Goal: Task Accomplishment & Management: Complete application form

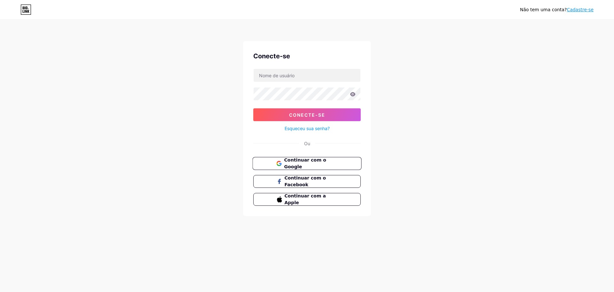
click at [336, 164] on span "Continuar com o Google" at bounding box center [310, 164] width 53 height 14
click at [316, 164] on span "Continue with Google" at bounding box center [310, 164] width 53 height 14
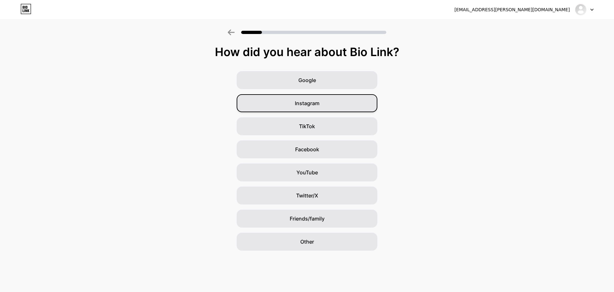
click at [299, 101] on span "Instagram" at bounding box center [307, 103] width 25 height 8
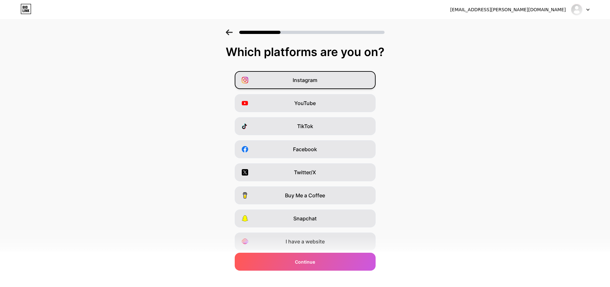
click at [341, 81] on div "Instagram" at bounding box center [305, 80] width 141 height 18
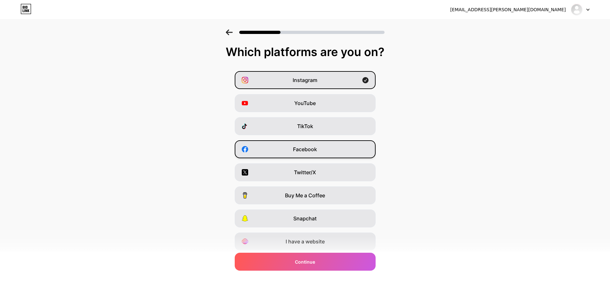
click at [328, 147] on div "Facebook" at bounding box center [305, 149] width 141 height 18
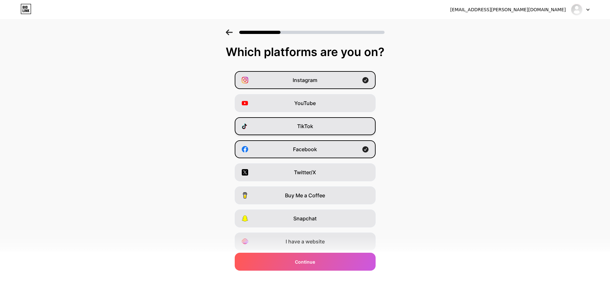
click at [338, 124] on div "TikTok" at bounding box center [305, 126] width 141 height 18
click at [345, 106] on div "YouTube" at bounding box center [305, 103] width 141 height 18
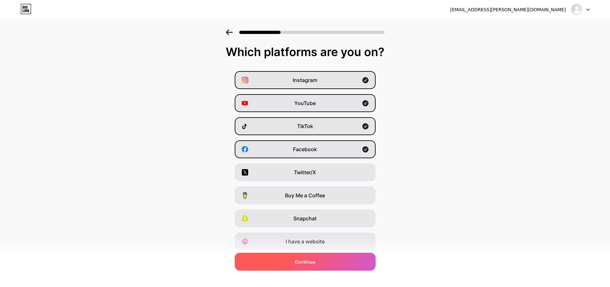
click at [360, 260] on div "Continue" at bounding box center [305, 262] width 141 height 18
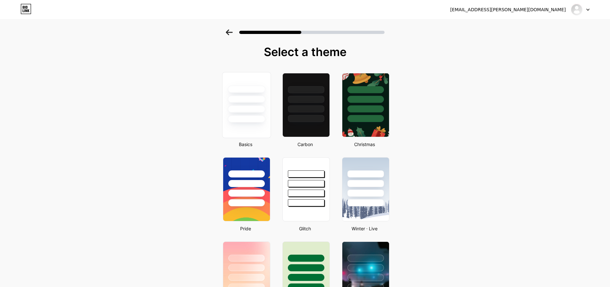
click at [257, 102] on div at bounding box center [246, 98] width 37 height 7
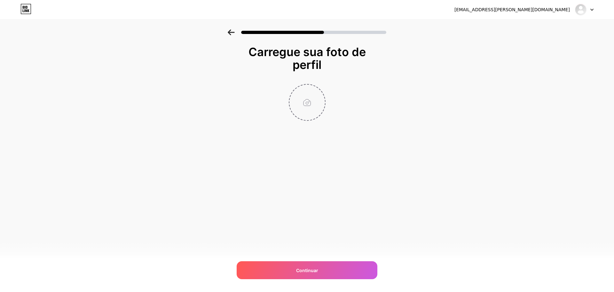
click at [307, 104] on input "file" at bounding box center [308, 102] width 36 height 36
type input "C:\fakepath\NOVO LOGO 2025_08.png"
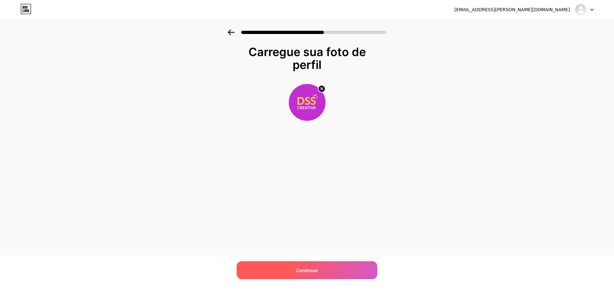
click at [346, 268] on div "Continuar" at bounding box center [307, 270] width 141 height 18
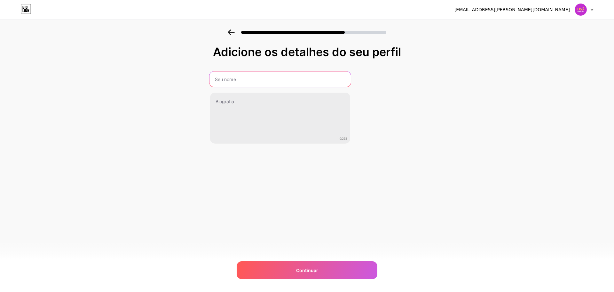
click at [236, 76] on input "text" at bounding box center [280, 78] width 141 height 15
type input "[PERSON_NAME] | Invitaciones Digitales Personalizadas"
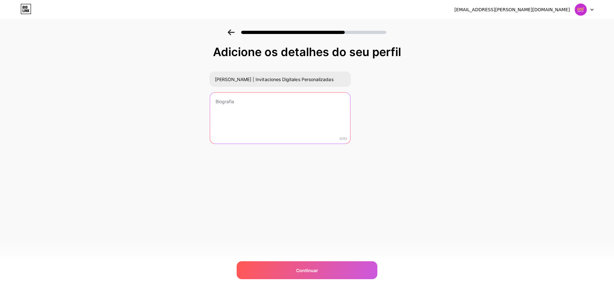
click at [267, 105] on textarea at bounding box center [280, 118] width 140 height 52
click at [263, 105] on textarea at bounding box center [280, 118] width 141 height 52
paste textarea "Creamos invitaciones digitales personalizadas.😍Sorprende a tus familiares y ami…"
click at [316, 101] on textarea "Creamos invitaciones digitales personalizadas.😍Sorprende a tus familiares y ami…" at bounding box center [280, 118] width 141 height 52
click at [222, 108] on textarea "Creamos invitaciones digitales personalizadas. 😍Sorprende a tus familiares y am…" at bounding box center [280, 118] width 141 height 52
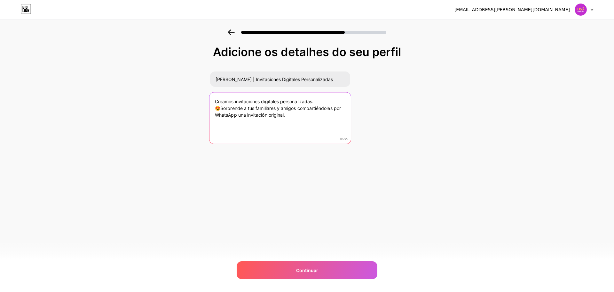
click at [218, 107] on textarea "Creamos invitaciones digitales personalizadas. 😍Sorprende a tus familiares y am…" at bounding box center [280, 118] width 141 height 52
type textarea "Creamos invitaciones digitales personalizadas. Sorprende a tus familiares y ami…"
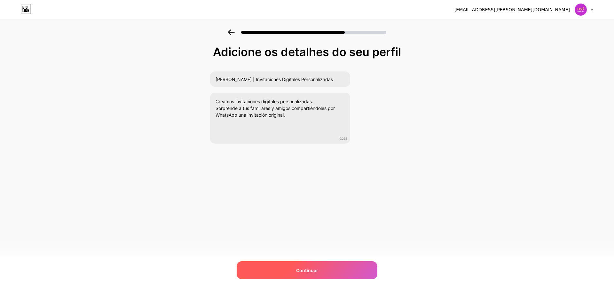
click at [317, 269] on font "Continuar" at bounding box center [307, 269] width 22 height 5
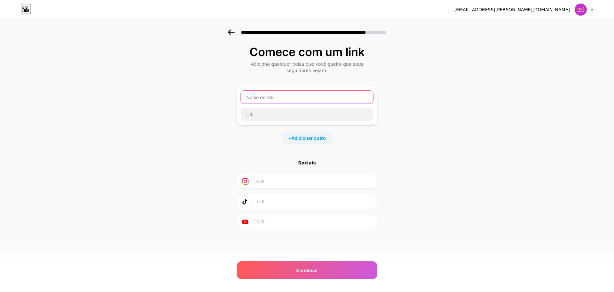
click at [264, 97] on input "text" at bounding box center [307, 97] width 132 height 13
type input "dsscreativa"
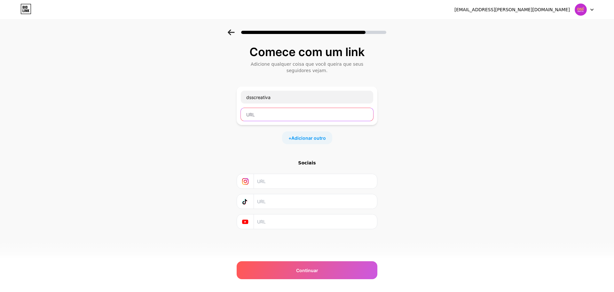
click at [270, 117] on input "text" at bounding box center [307, 114] width 132 height 13
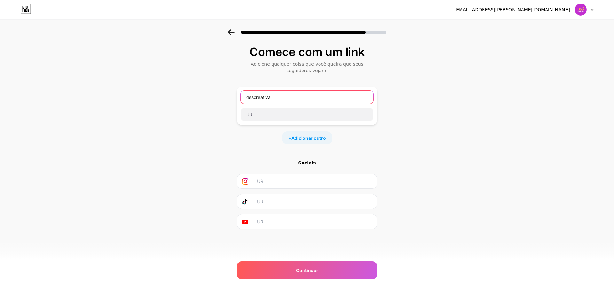
click at [298, 97] on input "dsscreativa" at bounding box center [307, 97] width 132 height 13
drag, startPoint x: 299, startPoint y: 97, endPoint x: 223, endPoint y: 101, distance: 76.3
click at [223, 101] on div "Comece com um link Adicione qualquer coisa que você queira que seus seguidores …" at bounding box center [307, 144] width 614 height 231
type input "C"
click at [361, 137] on div "+ Adicionar outro" at bounding box center [307, 137] width 141 height 13
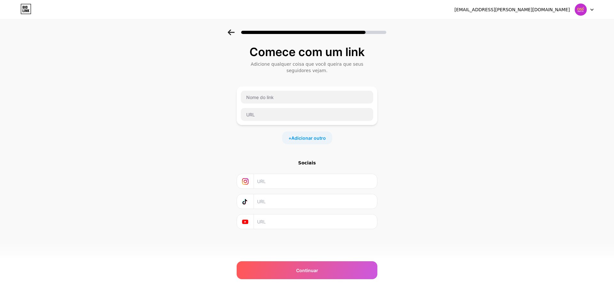
click at [267, 181] on input "text" at bounding box center [315, 181] width 116 height 14
click at [259, 96] on input "text" at bounding box center [307, 97] width 132 height 13
type input "V"
click at [270, 116] on input "text" at bounding box center [307, 114] width 132 height 13
click at [434, 129] on div "Comece com um link Adicione qualquer coisa que você queira que seus seguidores …" at bounding box center [307, 144] width 614 height 231
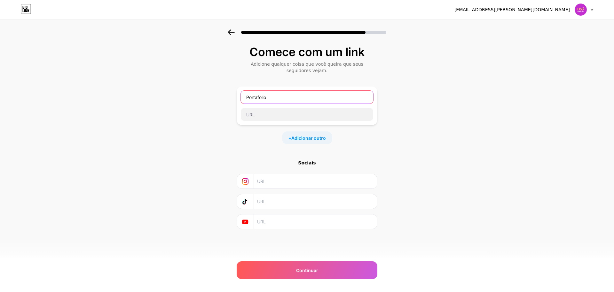
drag, startPoint x: 276, startPoint y: 99, endPoint x: 224, endPoint y: 95, distance: 52.3
click at [224, 95] on div "Comece com um link Adicione qualquer coisa que você queira que seus seguidores …" at bounding box center [307, 144] width 614 height 231
type input "c"
type input "Catalogo"
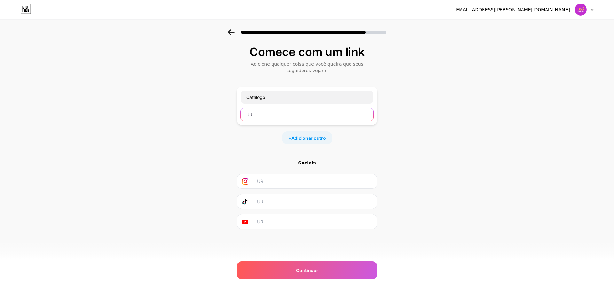
click at [267, 116] on input "text" at bounding box center [307, 114] width 132 height 13
click at [287, 183] on input "text" at bounding box center [315, 181] width 116 height 14
click at [592, 9] on icon at bounding box center [592, 10] width 3 height 2
click at [532, 26] on li "Sair" at bounding box center [553, 26] width 79 height 17
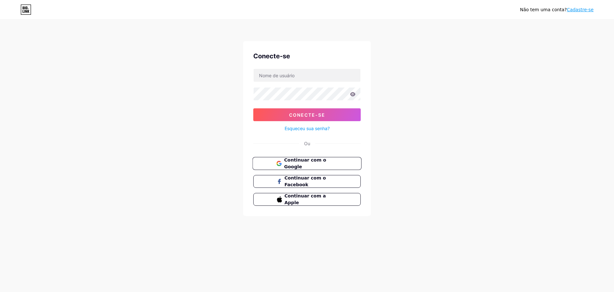
click at [326, 164] on font "Continuar com o Google" at bounding box center [305, 163] width 42 height 12
